Goal: Communication & Community: Answer question/provide support

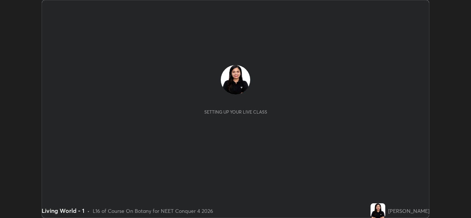
click at [407, 8] on button "End Class" at bounding box center [411, 7] width 30 height 9
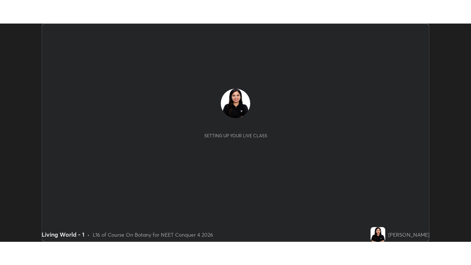
scroll to position [218, 471]
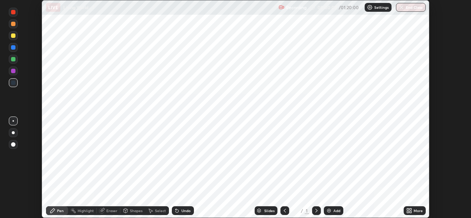
click at [418, 212] on div "More" at bounding box center [418, 211] width 9 height 4
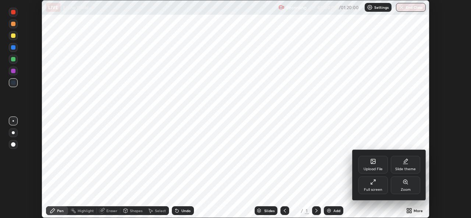
click at [380, 188] on div "Full screen" at bounding box center [373, 190] width 18 height 4
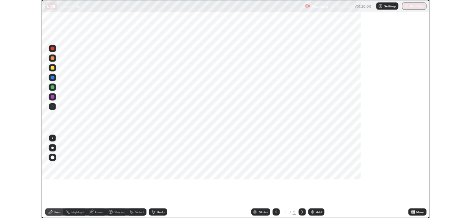
scroll to position [265, 471]
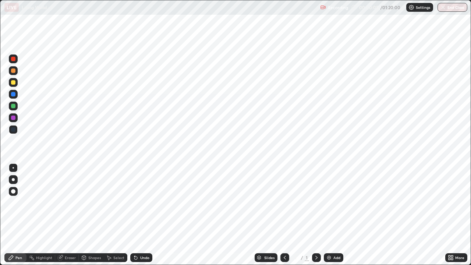
click at [412, 8] on img at bounding box center [411, 7] width 6 height 6
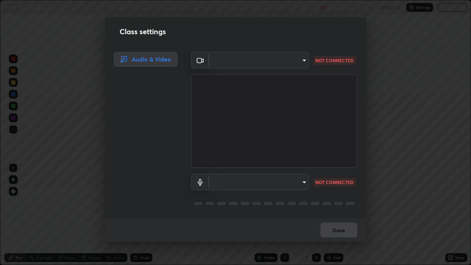
type input "b4951f90531da0d842cdcd629816b7b2be3c5c01230d926a2f210d32d9644bff"
type input "99848f2a9d109760ec62b66e2f255c73a791916cfc686045695a6d5e2156f403"
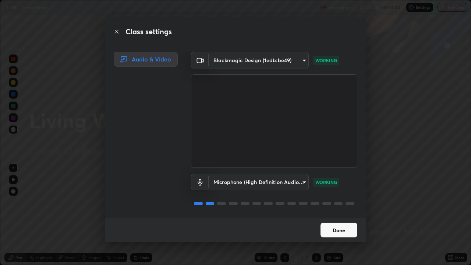
click at [338, 218] on button "Done" at bounding box center [339, 230] width 37 height 15
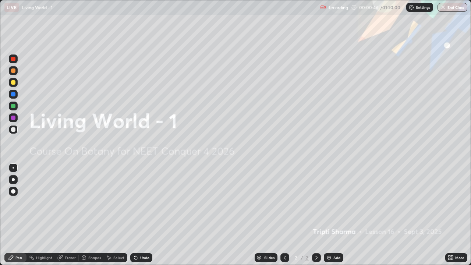
click at [410, 10] on div "Settings" at bounding box center [419, 7] width 27 height 9
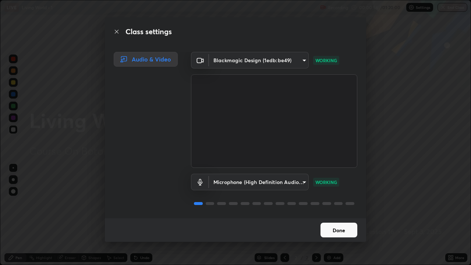
click at [326, 218] on button "Done" at bounding box center [339, 230] width 37 height 15
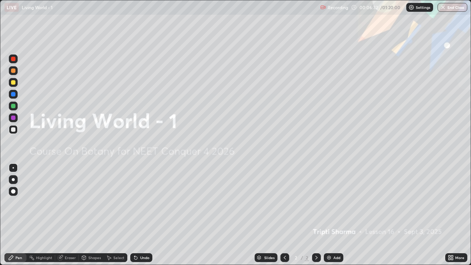
click at [334, 218] on div "Add" at bounding box center [334, 257] width 20 height 9
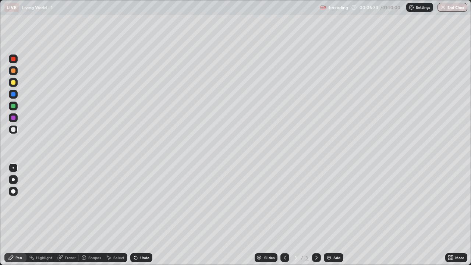
click at [96, 218] on div "Shapes" at bounding box center [91, 257] width 25 height 9
click at [19, 218] on div "Pen" at bounding box center [18, 258] width 7 height 4
click at [13, 190] on div at bounding box center [13, 191] width 4 height 4
click at [13, 106] on div at bounding box center [13, 106] width 4 height 4
click at [17, 131] on div at bounding box center [13, 129] width 9 height 9
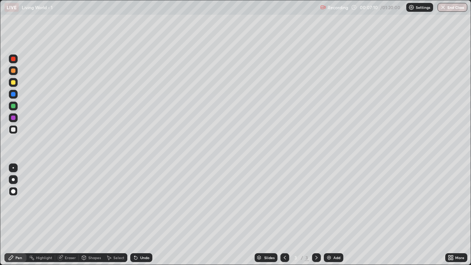
click at [15, 84] on div at bounding box center [13, 82] width 9 height 9
click at [142, 218] on div "Undo" at bounding box center [144, 258] width 9 height 4
click at [143, 218] on div "Undo" at bounding box center [144, 258] width 9 height 4
click at [452, 218] on icon at bounding box center [452, 256] width 2 height 2
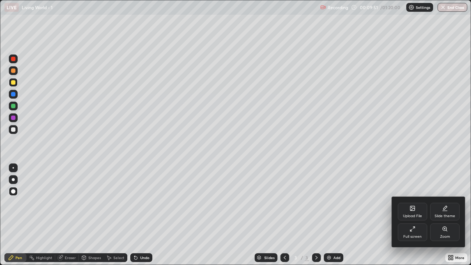
click at [412, 218] on div "Full screen" at bounding box center [412, 237] width 18 height 4
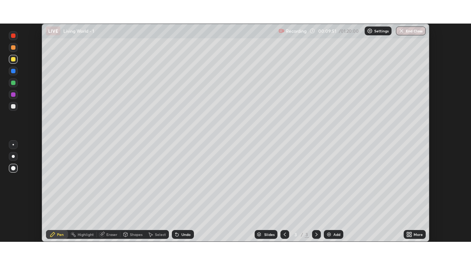
scroll to position [36579, 36326]
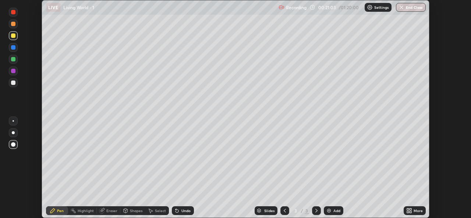
click at [410, 212] on icon at bounding box center [411, 212] width 2 height 2
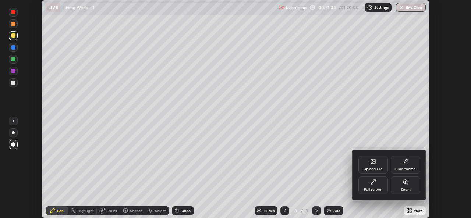
click at [375, 189] on div "Full screen" at bounding box center [373, 190] width 18 height 4
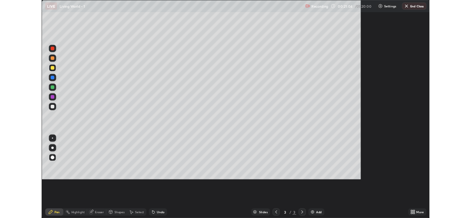
scroll to position [265, 471]
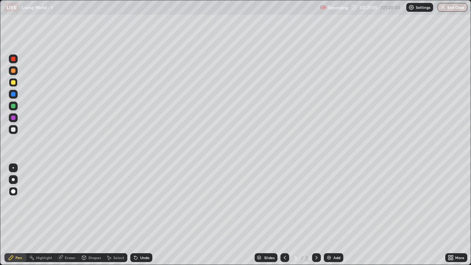
click at [331, 218] on div "Add" at bounding box center [334, 257] width 20 height 9
click at [14, 106] on div at bounding box center [13, 106] width 4 height 4
click at [16, 82] on div at bounding box center [13, 82] width 9 height 9
click at [15, 131] on div at bounding box center [13, 129] width 4 height 4
click at [134, 218] on icon at bounding box center [135, 257] width 3 height 3
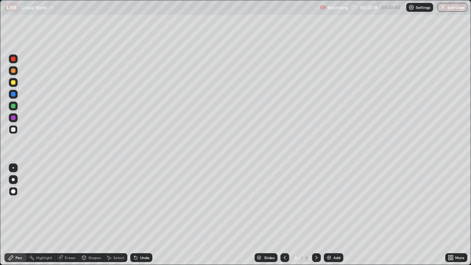
click at [13, 83] on div at bounding box center [13, 82] width 4 height 4
click at [14, 107] on div at bounding box center [13, 106] width 4 height 4
click at [329, 218] on img at bounding box center [329, 258] width 6 height 6
click at [17, 72] on div at bounding box center [13, 70] width 9 height 9
click at [13, 83] on div at bounding box center [13, 82] width 4 height 4
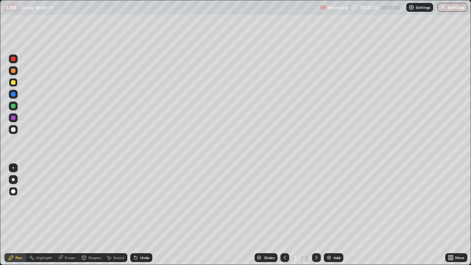
click at [141, 218] on div "Undo" at bounding box center [141, 257] width 22 height 9
click at [146, 218] on div "Undo" at bounding box center [141, 257] width 22 height 9
click at [14, 106] on div at bounding box center [13, 106] width 4 height 4
click at [13, 130] on div at bounding box center [13, 129] width 4 height 4
click at [327, 218] on img at bounding box center [329, 258] width 6 height 6
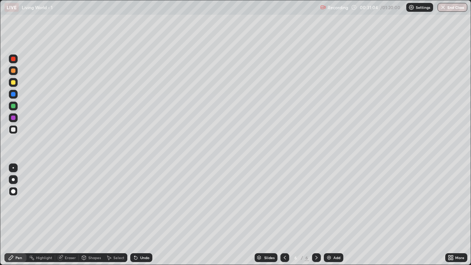
click at [15, 82] on div at bounding box center [13, 82] width 4 height 4
click at [15, 106] on div at bounding box center [13, 106] width 4 height 4
click at [284, 218] on icon at bounding box center [285, 258] width 6 height 6
click at [316, 218] on icon at bounding box center [317, 258] width 6 height 6
click at [332, 218] on div "Add" at bounding box center [334, 257] width 20 height 9
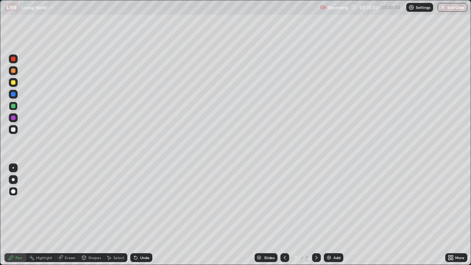
click at [284, 218] on icon at bounding box center [285, 258] width 6 height 6
click at [14, 179] on div at bounding box center [13, 179] width 3 height 3
click at [13, 168] on div at bounding box center [13, 167] width 1 height 1
click at [15, 130] on div at bounding box center [13, 129] width 4 height 4
click at [312, 218] on div at bounding box center [316, 257] width 9 height 9
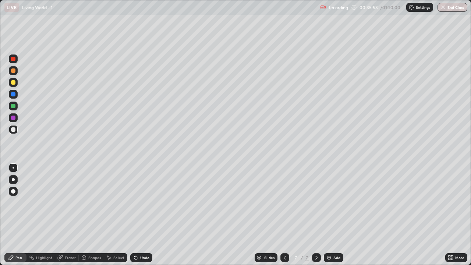
click at [12, 178] on div at bounding box center [13, 179] width 9 height 9
click at [13, 107] on div at bounding box center [13, 106] width 4 height 4
click at [283, 218] on icon at bounding box center [285, 258] width 6 height 6
click at [450, 218] on icon at bounding box center [450, 256] width 2 height 2
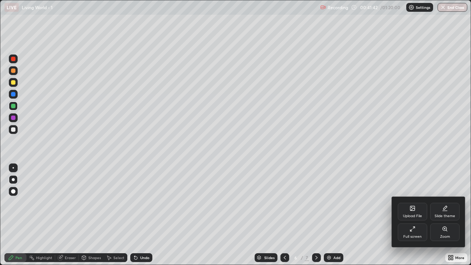
click at [413, 218] on div "Full screen" at bounding box center [412, 237] width 18 height 4
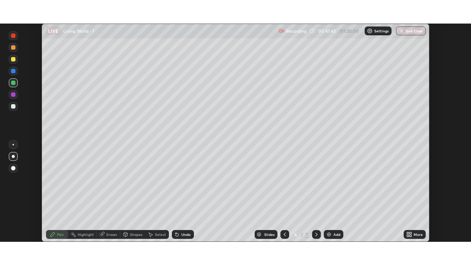
scroll to position [36579, 36326]
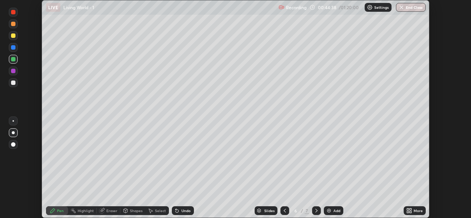
click at [410, 211] on icon at bounding box center [409, 211] width 6 height 6
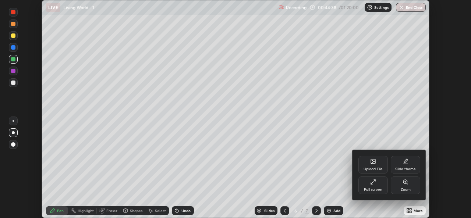
click at [375, 187] on div "Full screen" at bounding box center [372, 186] width 29 height 18
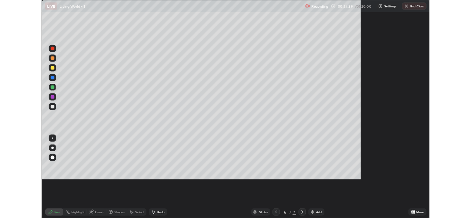
scroll to position [265, 471]
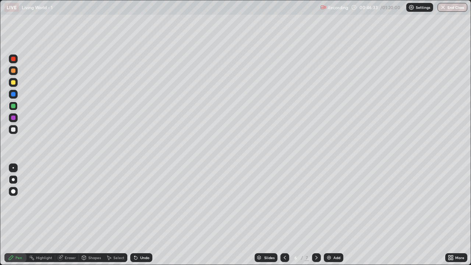
click at [330, 218] on img at bounding box center [329, 258] width 6 height 6
click at [15, 84] on div at bounding box center [13, 82] width 9 height 9
click at [14, 129] on div at bounding box center [13, 129] width 4 height 4
click at [14, 191] on div at bounding box center [13, 191] width 4 height 4
click at [64, 218] on div "Eraser" at bounding box center [67, 257] width 24 height 9
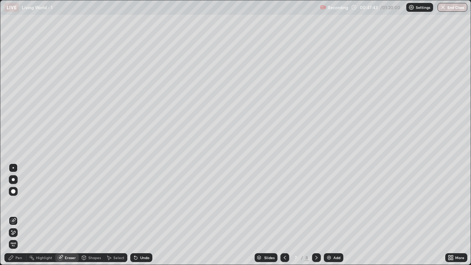
click at [18, 218] on div "Pen" at bounding box center [18, 258] width 7 height 4
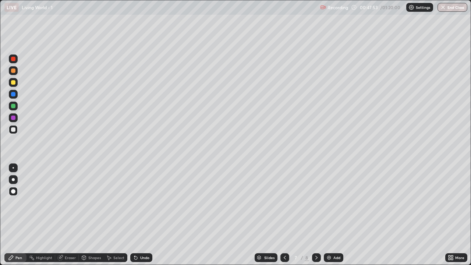
click at [452, 218] on icon at bounding box center [452, 259] width 2 height 2
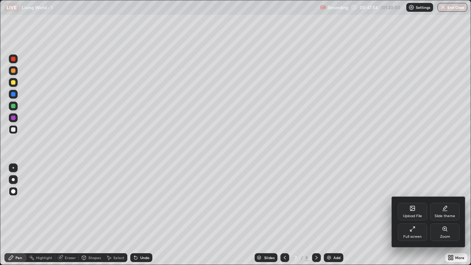
click at [412, 218] on div "Full screen" at bounding box center [412, 232] width 29 height 18
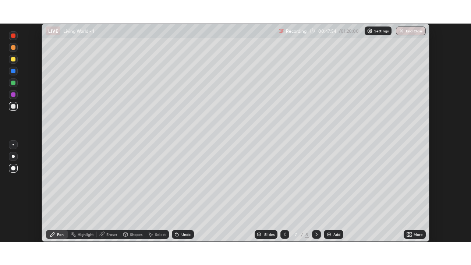
scroll to position [36579, 36326]
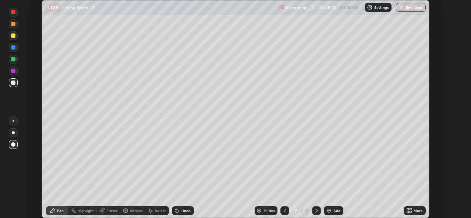
click at [410, 209] on icon at bounding box center [411, 210] width 2 height 2
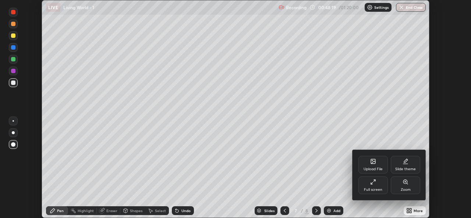
click at [372, 183] on icon at bounding box center [372, 184] width 2 height 2
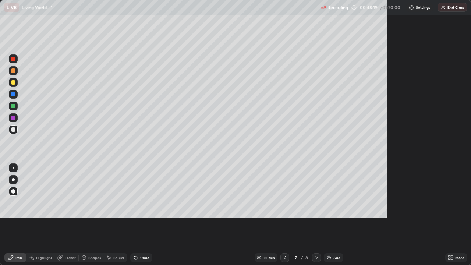
scroll to position [265, 471]
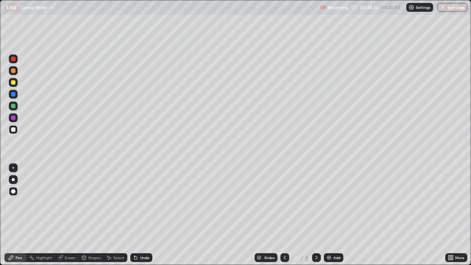
click at [13, 106] on div at bounding box center [13, 106] width 4 height 4
click at [144, 218] on div "Undo" at bounding box center [144, 258] width 9 height 4
click at [330, 218] on img at bounding box center [329, 258] width 6 height 6
click at [284, 218] on icon at bounding box center [285, 258] width 6 height 6
click at [315, 218] on icon at bounding box center [317, 258] width 6 height 6
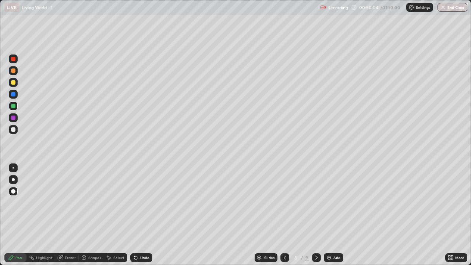
click at [286, 218] on div at bounding box center [284, 257] width 9 height 9
click at [284, 218] on icon at bounding box center [285, 258] width 6 height 6
click at [316, 218] on icon at bounding box center [317, 258] width 6 height 6
click at [315, 218] on icon at bounding box center [317, 258] width 6 height 6
click at [283, 218] on div at bounding box center [284, 257] width 9 height 9
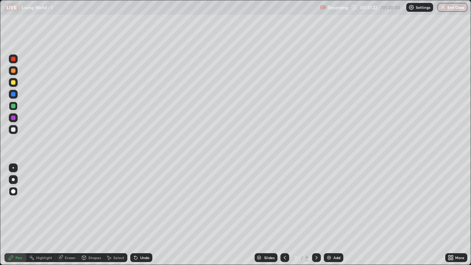
click at [282, 218] on icon at bounding box center [285, 258] width 6 height 6
click at [316, 218] on icon at bounding box center [316, 258] width 2 height 4
click at [275, 218] on div "Slides" at bounding box center [266, 257] width 23 height 9
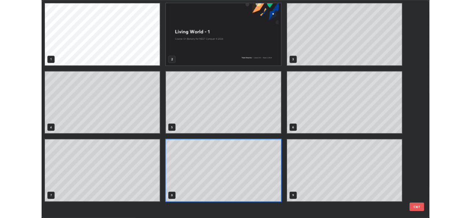
scroll to position [262, 467]
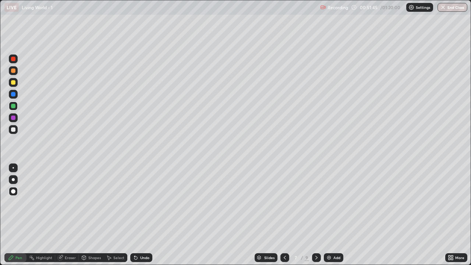
click at [316, 218] on icon at bounding box center [316, 258] width 2 height 4
click at [280, 218] on div at bounding box center [284, 257] width 9 height 9
click at [146, 218] on div "Undo" at bounding box center [144, 258] width 9 height 4
click at [144, 218] on div "Undo" at bounding box center [141, 257] width 22 height 9
click at [146, 218] on div "Undo" at bounding box center [144, 258] width 9 height 4
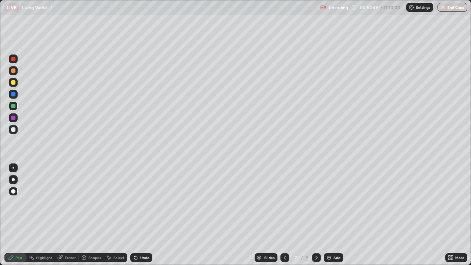
click at [147, 218] on div "Undo" at bounding box center [144, 258] width 9 height 4
click at [316, 218] on icon at bounding box center [317, 258] width 6 height 6
click at [280, 218] on div at bounding box center [284, 257] width 9 height 9
click at [312, 218] on div at bounding box center [316, 257] width 9 height 9
click at [14, 131] on div at bounding box center [13, 129] width 4 height 4
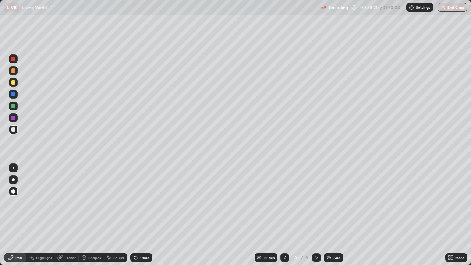
click at [453, 218] on icon at bounding box center [452, 259] width 2 height 2
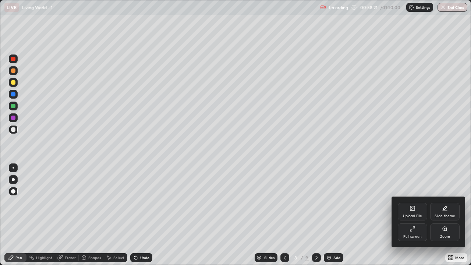
click at [409, 218] on div "Full screen" at bounding box center [412, 232] width 29 height 18
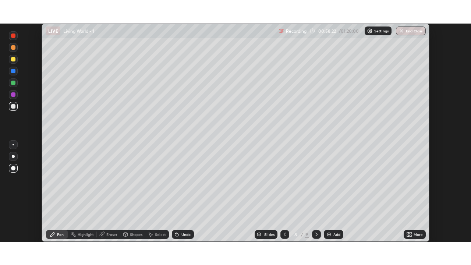
scroll to position [36579, 36326]
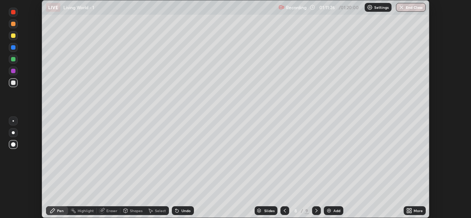
click at [413, 212] on div "More" at bounding box center [415, 210] width 22 height 9
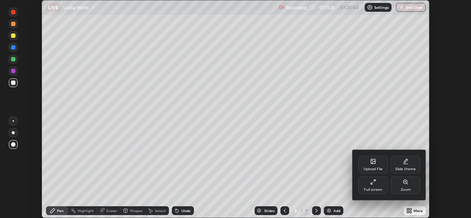
click at [376, 185] on div "Full screen" at bounding box center [372, 186] width 29 height 18
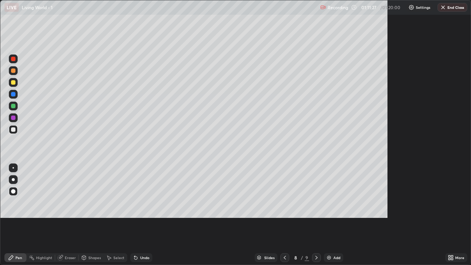
scroll to position [265, 471]
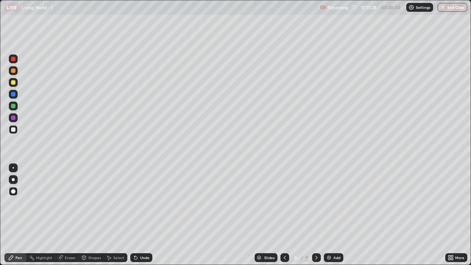
click at [315, 218] on icon at bounding box center [317, 258] width 6 height 6
click at [284, 218] on icon at bounding box center [285, 258] width 6 height 6
click at [326, 218] on img at bounding box center [329, 258] width 6 height 6
click at [14, 106] on div at bounding box center [13, 106] width 4 height 4
click at [13, 128] on div at bounding box center [13, 129] width 4 height 4
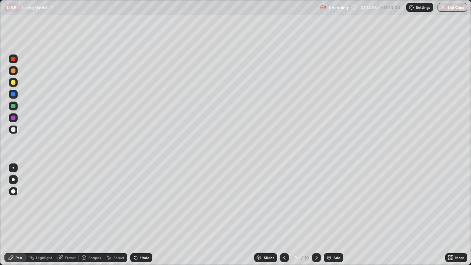
click at [329, 218] on img at bounding box center [329, 258] width 6 height 6
click at [14, 108] on div at bounding box center [13, 106] width 4 height 4
click at [326, 218] on img at bounding box center [329, 258] width 6 height 6
click at [113, 218] on div "Select" at bounding box center [116, 257] width 24 height 9
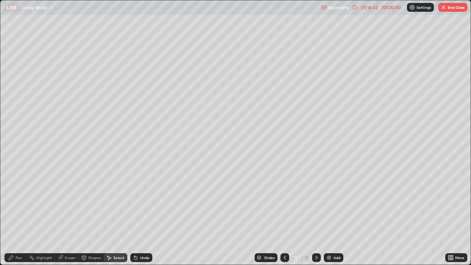
click at [88, 218] on div "Shapes" at bounding box center [91, 257] width 25 height 9
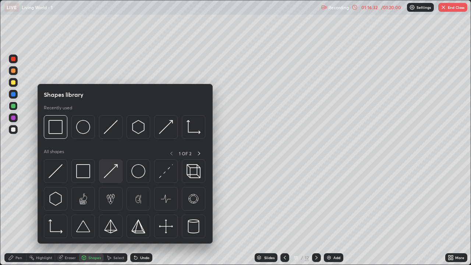
click at [110, 176] on img at bounding box center [111, 171] width 14 height 14
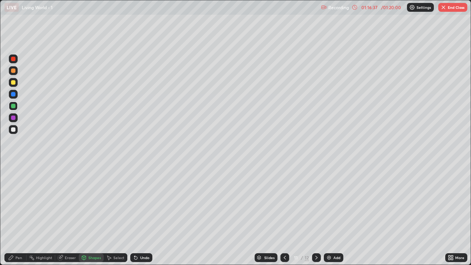
click at [20, 218] on div "Pen" at bounding box center [18, 258] width 7 height 4
click at [14, 129] on div at bounding box center [13, 129] width 4 height 4
click at [134, 218] on icon at bounding box center [135, 257] width 3 height 3
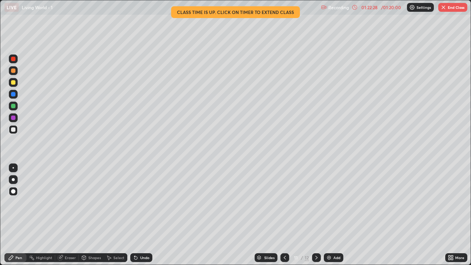
click at [71, 218] on div "Eraser" at bounding box center [70, 258] width 11 height 4
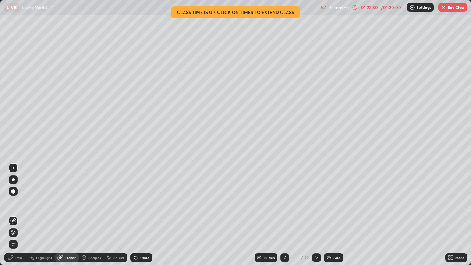
click at [17, 218] on div "Pen" at bounding box center [15, 257] width 22 height 9
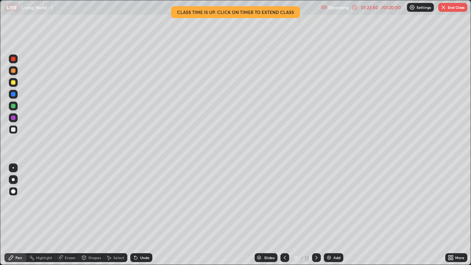
click at [134, 218] on icon at bounding box center [135, 257] width 3 height 3
click at [454, 10] on button "End Class" at bounding box center [452, 7] width 29 height 9
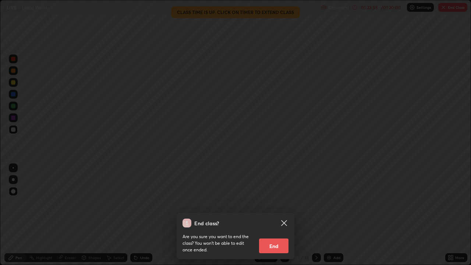
click at [457, 5] on div "End class? Are you sure you want to end the class? You won’t be able to edit on…" at bounding box center [235, 132] width 471 height 265
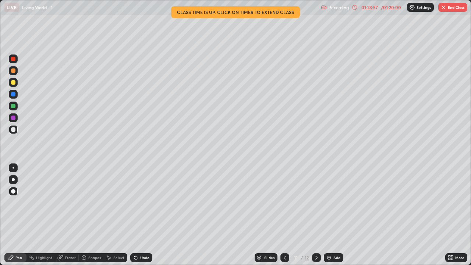
click at [455, 6] on button "End Class" at bounding box center [452, 7] width 29 height 9
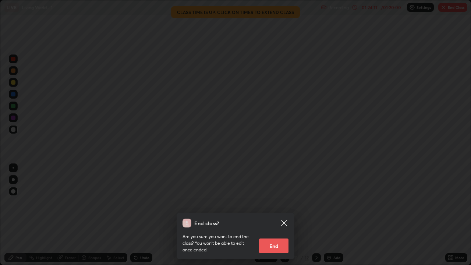
click at [285, 218] on icon at bounding box center [284, 223] width 9 height 9
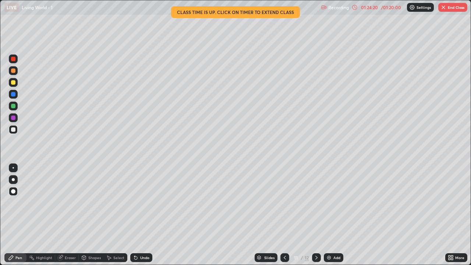
click at [451, 4] on button "End Class" at bounding box center [452, 7] width 29 height 9
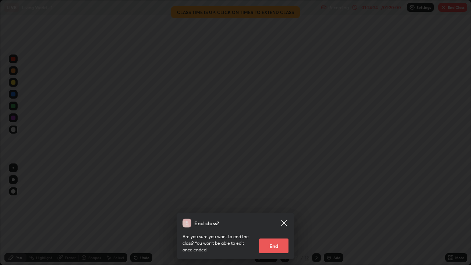
click at [277, 218] on button "End" at bounding box center [273, 245] width 29 height 15
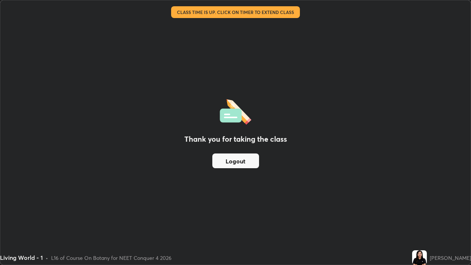
click at [246, 155] on button "Logout" at bounding box center [235, 160] width 47 height 15
